Goal: Task Accomplishment & Management: Use online tool/utility

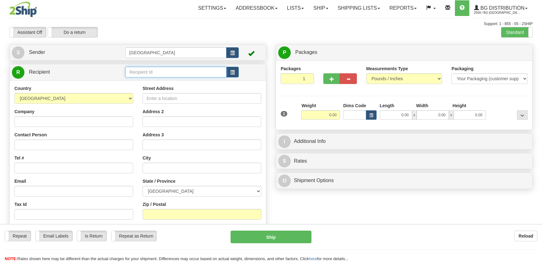
click at [166, 71] on input "text" at bounding box center [175, 72] width 101 height 11
type input "2"
click at [165, 76] on input "5532" at bounding box center [175, 72] width 101 height 11
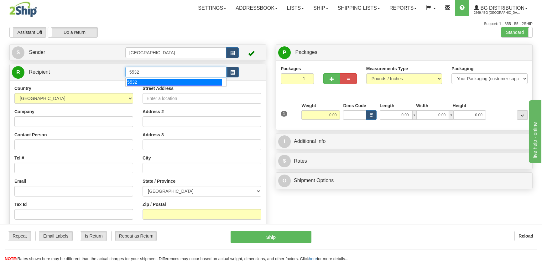
click at [165, 79] on div "5532" at bounding box center [174, 82] width 95 height 7
type input "5532"
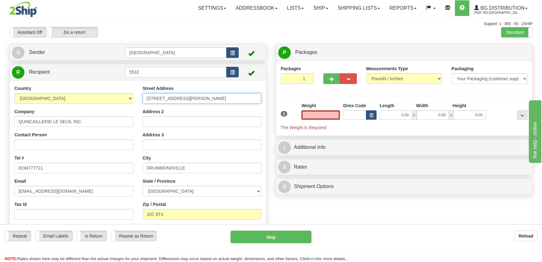
type input "0.00"
drag, startPoint x: 198, startPoint y: 99, endPoint x: 143, endPoint y: 100, distance: 54.8
click at [143, 100] on input "2353 RUE SIGOUIN" at bounding box center [201, 98] width 119 height 11
type input "2260 route 122"
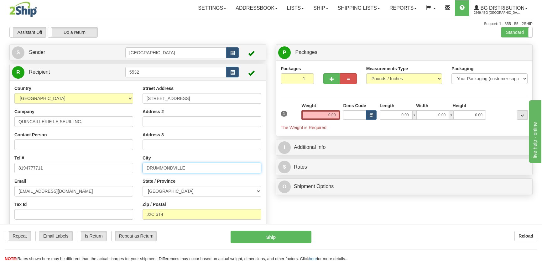
type input "Saint-Cyrille-de-Wendover"
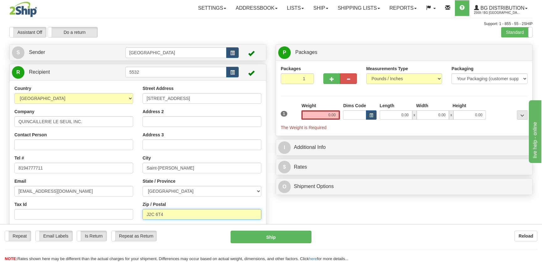
type input "J1Z 1B8"
click at [404, 114] on input "0.00" at bounding box center [395, 114] width 33 height 9
type input "6.00"
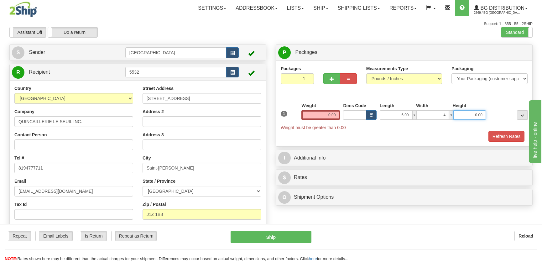
type input "4.00"
click at [330, 113] on input "0.00" at bounding box center [320, 114] width 39 height 9
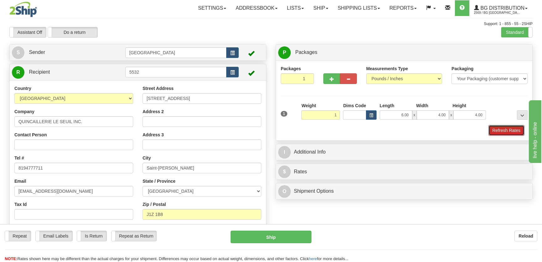
type input "1.00"
click at [498, 130] on button "Refresh Rates" at bounding box center [506, 130] width 36 height 11
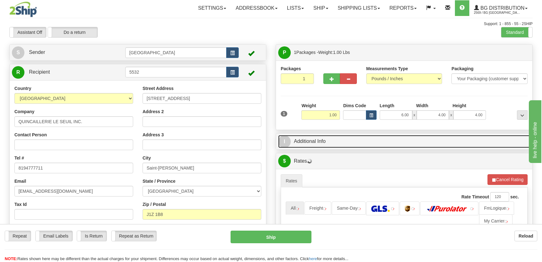
click at [484, 137] on link "I Additional Info" at bounding box center [404, 141] width 252 height 13
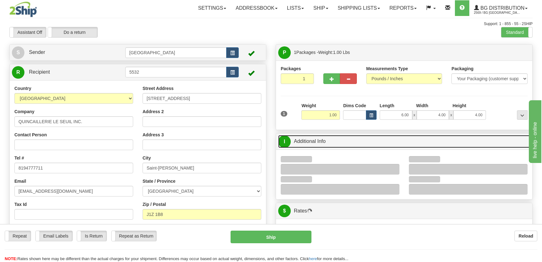
scroll to position [57, 0]
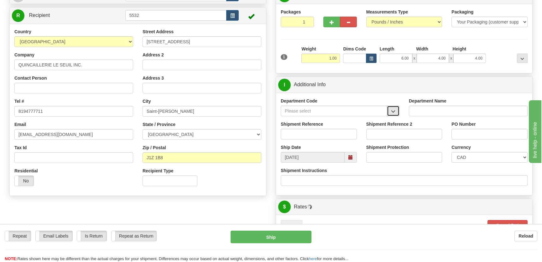
click at [392, 111] on span "button" at bounding box center [393, 111] width 4 height 4
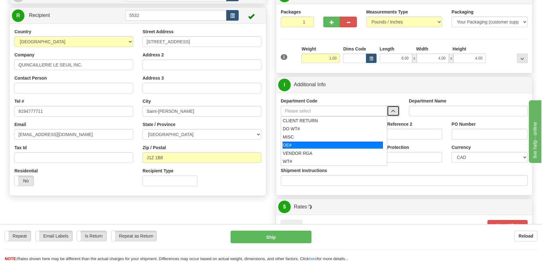
click at [318, 144] on div "OE#" at bounding box center [332, 145] width 100 height 7
type input "OE#"
type input "ORDERS"
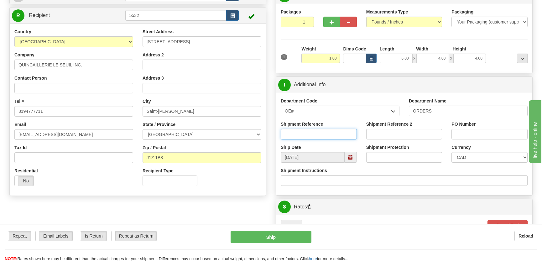
click at [323, 133] on input "Shipment Reference" at bounding box center [319, 134] width 76 height 11
type input "50321508-00"
click at [479, 136] on input "PO Number" at bounding box center [489, 134] width 76 height 11
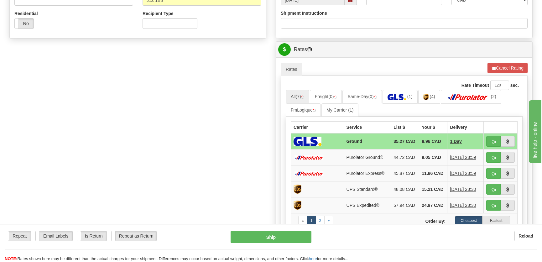
scroll to position [228, 0]
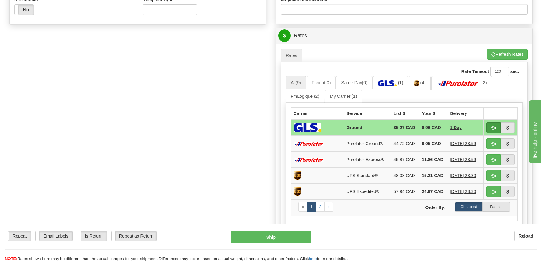
type input "."
click at [490, 129] on button "button" at bounding box center [493, 127] width 14 height 11
type input "1"
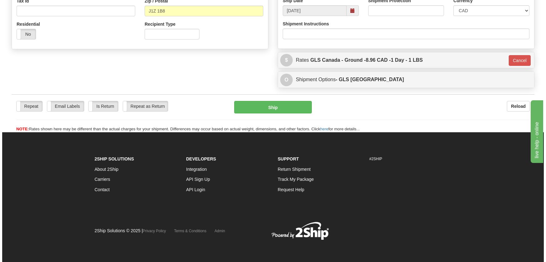
scroll to position [203, 0]
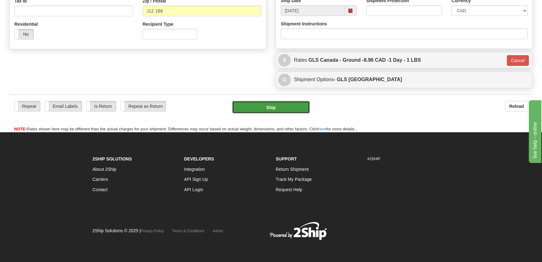
click at [282, 113] on button "Ship" at bounding box center [271, 107] width 78 height 13
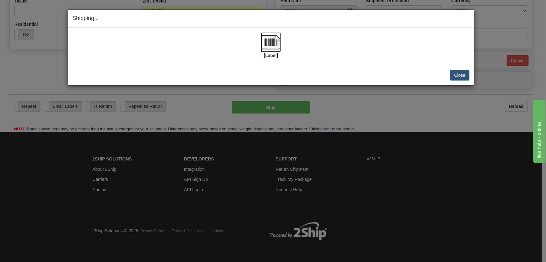
click at [275, 55] on label "[Label]" at bounding box center [271, 55] width 14 height 6
click at [451, 72] on button "Close" at bounding box center [459, 75] width 19 height 11
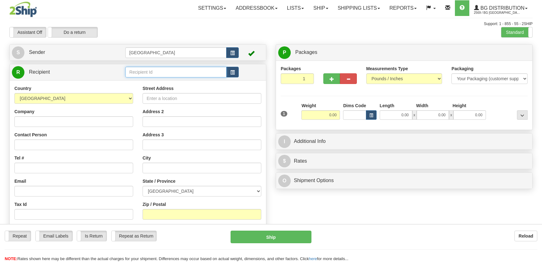
click at [169, 72] on input "text" at bounding box center [175, 72] width 101 height 11
click at [178, 84] on div "910796" at bounding box center [174, 82] width 95 height 7
type input "910796"
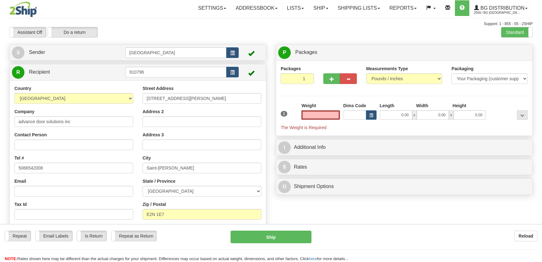
type input "0.00"
click at [198, 104] on div "Street Address [STREET_ADDRESS][PERSON_NAME] Address 2 Address 3 City [GEOGRAPH…" at bounding box center [202, 169] width 128 height 168
drag, startPoint x: 198, startPoint y: 98, endPoint x: 142, endPoint y: 100, distance: 57.0
click at [143, 100] on input "[STREET_ADDRESS][PERSON_NAME]" at bounding box center [201, 98] width 119 height 11
type input "[STREET_ADDRESS]"
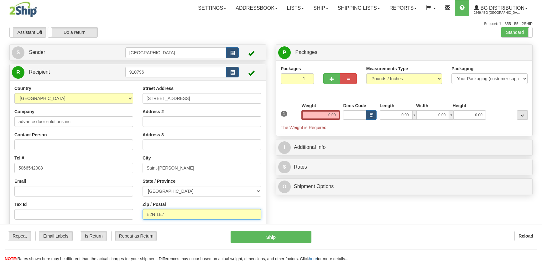
click at [179, 214] on input "E2N 1E7" at bounding box center [201, 214] width 119 height 11
type input "E2N 2B6"
click at [395, 114] on input "0.00" at bounding box center [395, 114] width 33 height 9
type input "14.00"
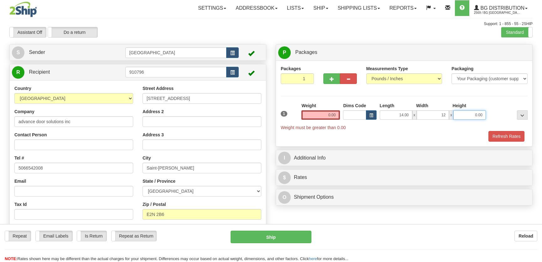
type input "12.00"
type input "13.00"
click at [330, 119] on input "0.00" at bounding box center [320, 114] width 39 height 9
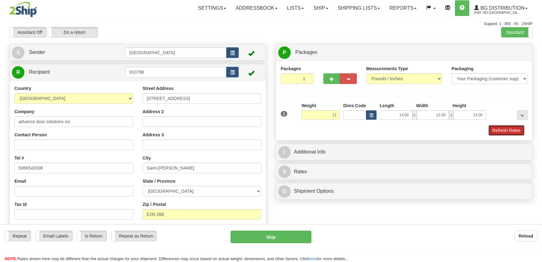
click at [500, 132] on button "Refresh Rates" at bounding box center [506, 130] width 36 height 11
type input "11.00"
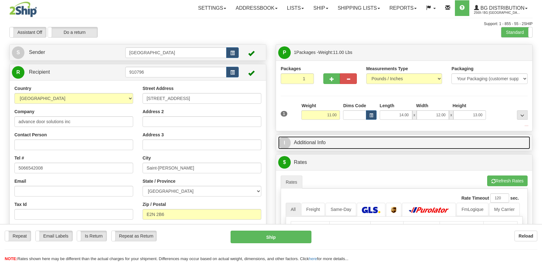
click at [441, 139] on link "I Additional Info" at bounding box center [404, 142] width 252 height 13
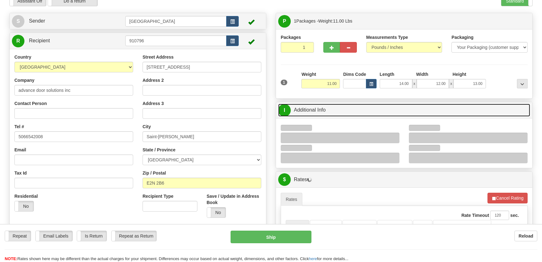
scroll to position [57, 0]
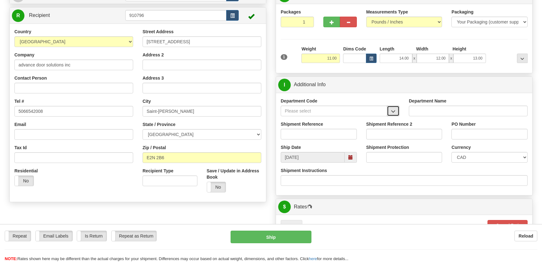
click at [395, 116] on button "button" at bounding box center [393, 111] width 13 height 11
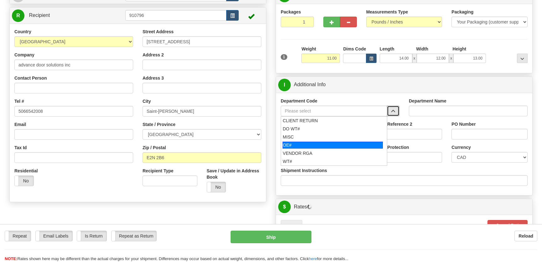
click at [333, 145] on div "OE#" at bounding box center [332, 145] width 100 height 7
type input "OE#"
type input "ORDERS"
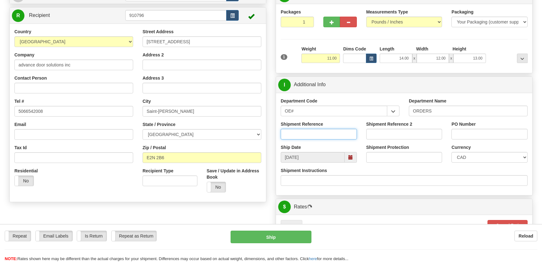
click at [335, 137] on input "Shipment Reference" at bounding box center [319, 134] width 76 height 11
type input "50323383-00"
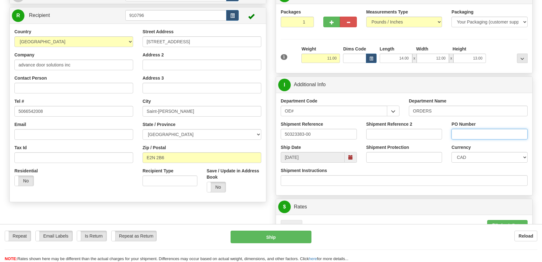
click at [477, 131] on input "PO Number" at bounding box center [489, 134] width 76 height 11
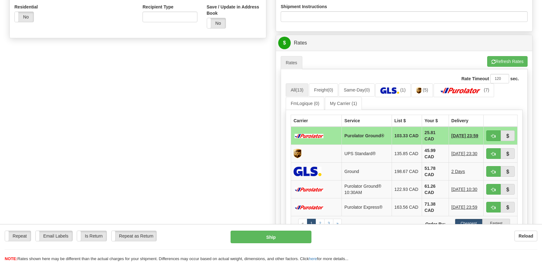
scroll to position [256, 0]
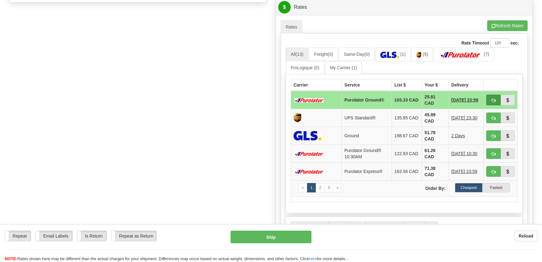
type input "."
click at [494, 99] on span "button" at bounding box center [493, 100] width 4 height 4
type input "260"
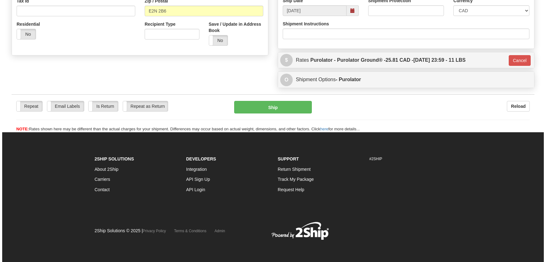
scroll to position [203, 0]
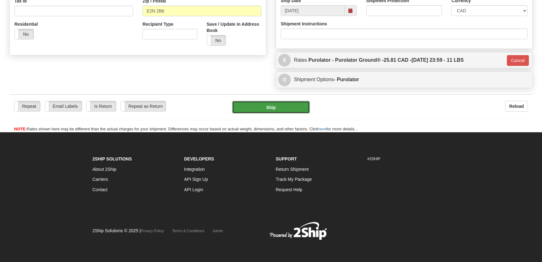
click at [273, 106] on button "Ship" at bounding box center [271, 107] width 78 height 13
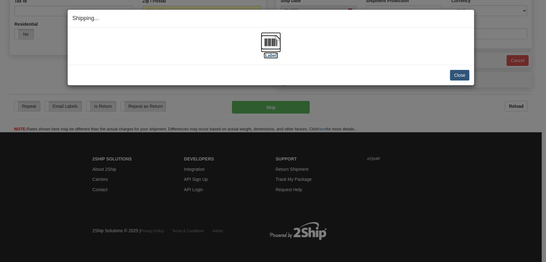
click at [275, 50] on img at bounding box center [271, 42] width 20 height 20
click at [458, 72] on button "Close" at bounding box center [459, 75] width 19 height 11
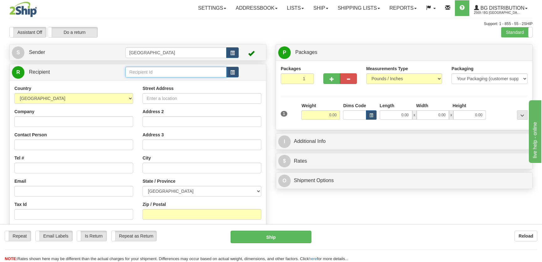
click at [160, 69] on input "text" at bounding box center [175, 72] width 101 height 11
click at [178, 80] on div "[GEOGRAPHIC_DATA]" at bounding box center [174, 82] width 94 height 6
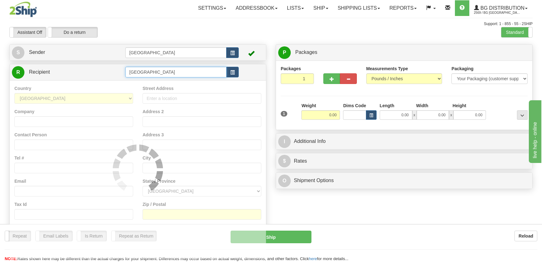
type input "[GEOGRAPHIC_DATA]"
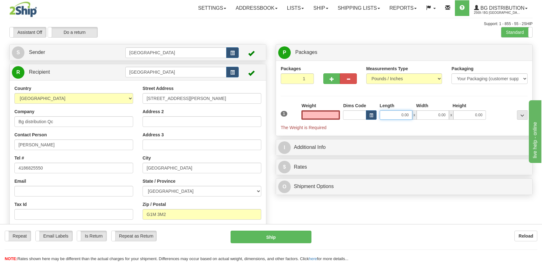
type input "0.00"
click at [402, 114] on input "0.00" at bounding box center [395, 114] width 33 height 9
type input "44.00"
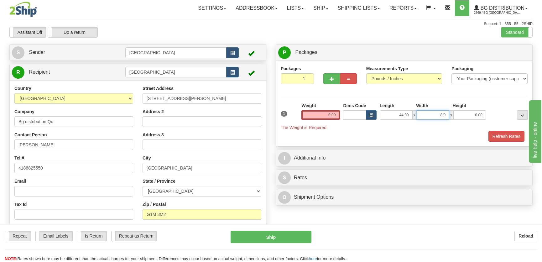
drag, startPoint x: 439, startPoint y: 115, endPoint x: 457, endPoint y: 115, distance: 18.8
click at [457, 115] on div "44.00 x 8/9 x 0.00" at bounding box center [432, 114] width 106 height 9
type input "8.00"
type input "9.00"
drag, startPoint x: 345, startPoint y: 112, endPoint x: 290, endPoint y: 127, distance: 57.0
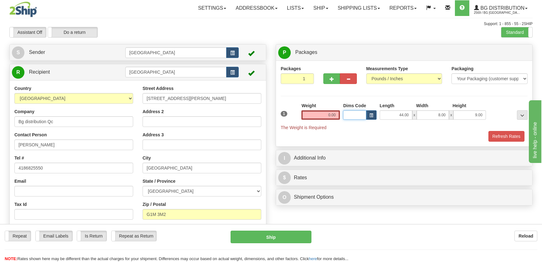
click at [341, 116] on div "1 Weight 0.00 Dims Code x x" at bounding box center [404, 116] width 250 height 28
drag, startPoint x: 290, startPoint y: 127, endPoint x: 300, endPoint y: 119, distance: 13.1
click at [290, 127] on span "The Weight is Required" at bounding box center [304, 127] width 46 height 5
click at [309, 115] on input "0.00" at bounding box center [320, 114] width 39 height 9
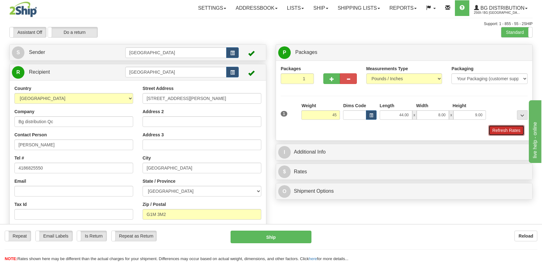
type input "45.00"
click at [492, 126] on button "Refresh Rates" at bounding box center [506, 130] width 36 height 11
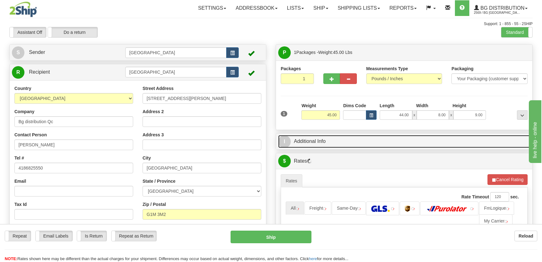
click at [461, 141] on link "I Additional Info" at bounding box center [404, 141] width 252 height 13
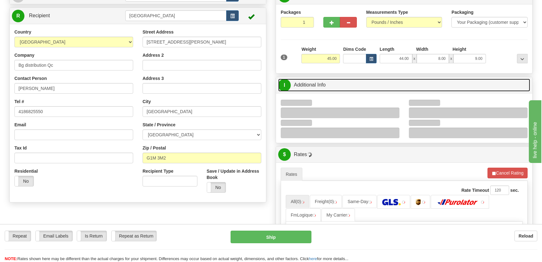
scroll to position [57, 0]
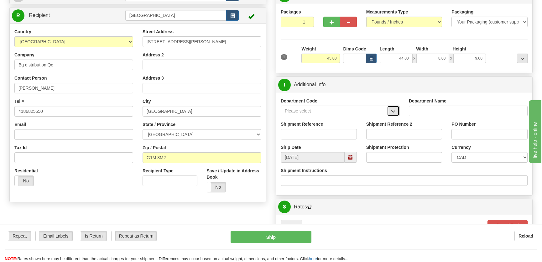
click at [393, 110] on span "button" at bounding box center [393, 111] width 4 height 4
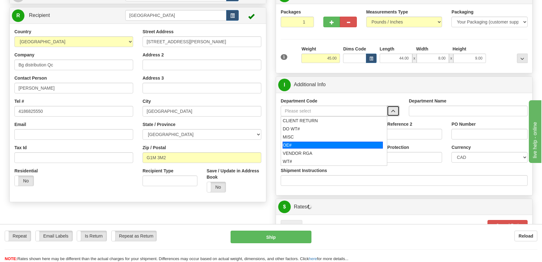
click at [323, 145] on div "OE#" at bounding box center [332, 145] width 100 height 7
type input "OE#"
type input "ORDERS"
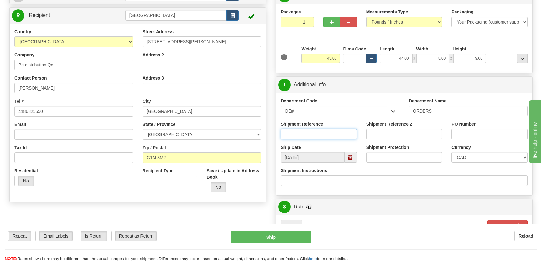
click at [324, 135] on input "Shipment Reference" at bounding box center [319, 134] width 76 height 11
click at [333, 123] on div "Shipment Reference" at bounding box center [319, 130] width 76 height 18
click at [336, 116] on div "Department Code OE# CLIENT RETURN DO WT# MISC OE# VENDOR RGA WT#" at bounding box center [340, 109] width 128 height 23
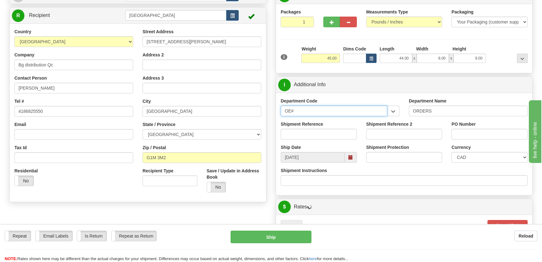
click at [337, 113] on input "OE#" at bounding box center [334, 111] width 106 height 11
type input "O"
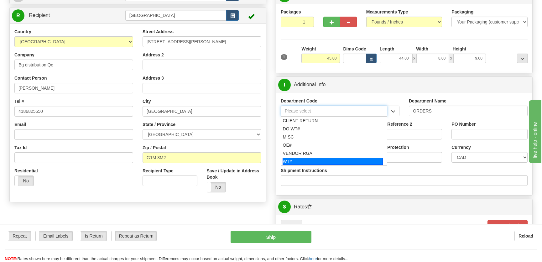
click at [319, 161] on div "WT#" at bounding box center [332, 161] width 100 height 7
type input "WT#"
type input "WAREHOUSE TRANSFERS"
type input "WT#"
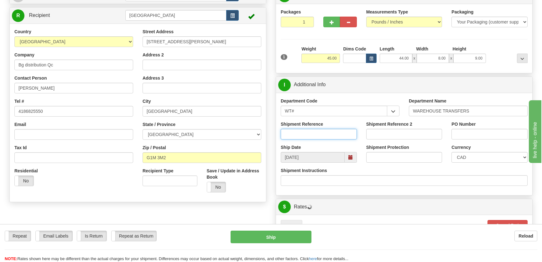
click at [324, 132] on input "Shipment Reference" at bounding box center [319, 134] width 76 height 11
type input "166671-00"
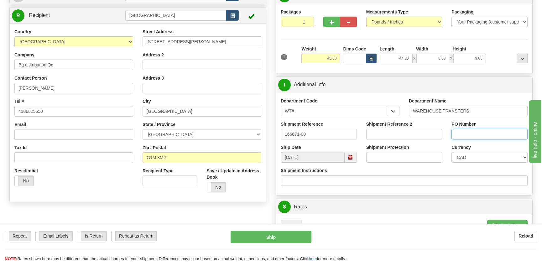
click at [481, 136] on input "PO Number" at bounding box center [489, 134] width 76 height 11
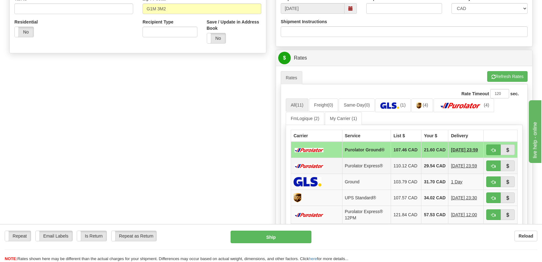
scroll to position [256, 0]
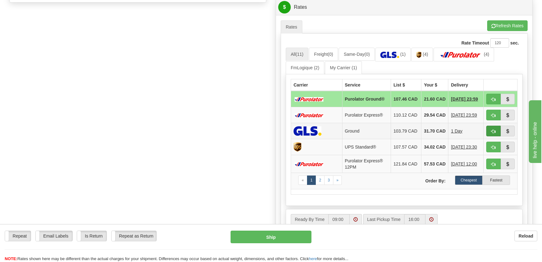
type input "."
click at [490, 136] on button "button" at bounding box center [493, 131] width 14 height 11
type input "1"
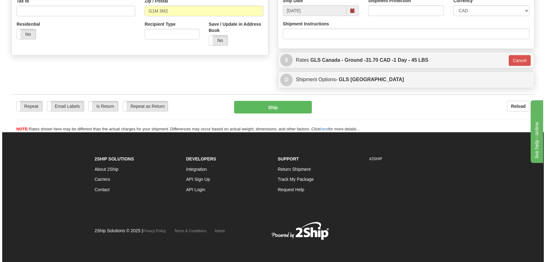
scroll to position [203, 0]
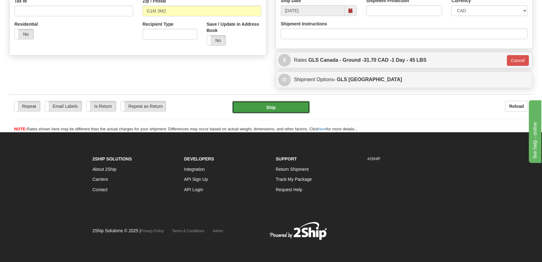
click at [277, 101] on button "Ship" at bounding box center [271, 107] width 78 height 13
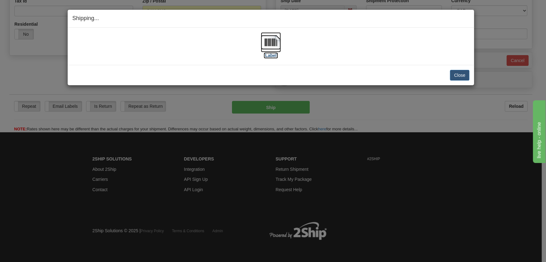
click at [272, 51] on img at bounding box center [271, 42] width 20 height 20
click at [452, 76] on button "Close" at bounding box center [459, 75] width 19 height 11
